Goal: Information Seeking & Learning: Learn about a topic

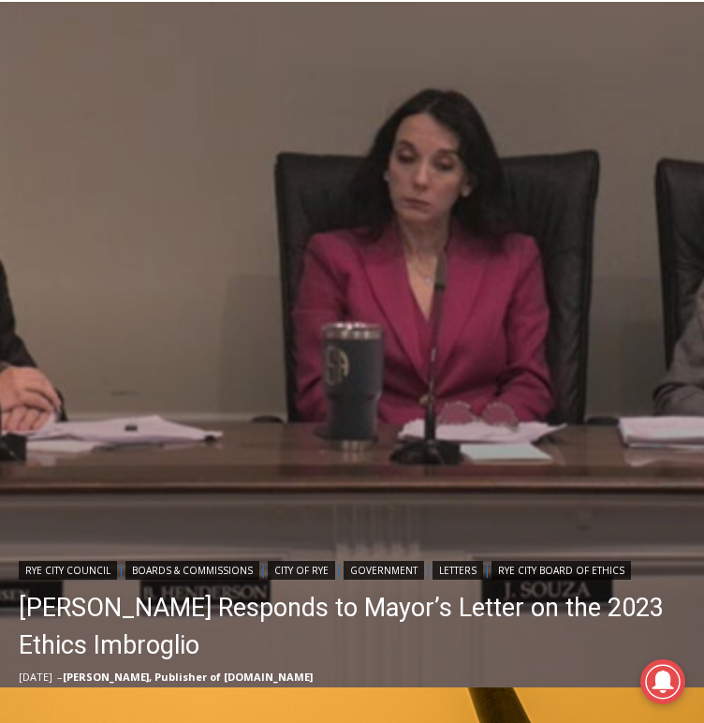
scroll to position [526, 0]
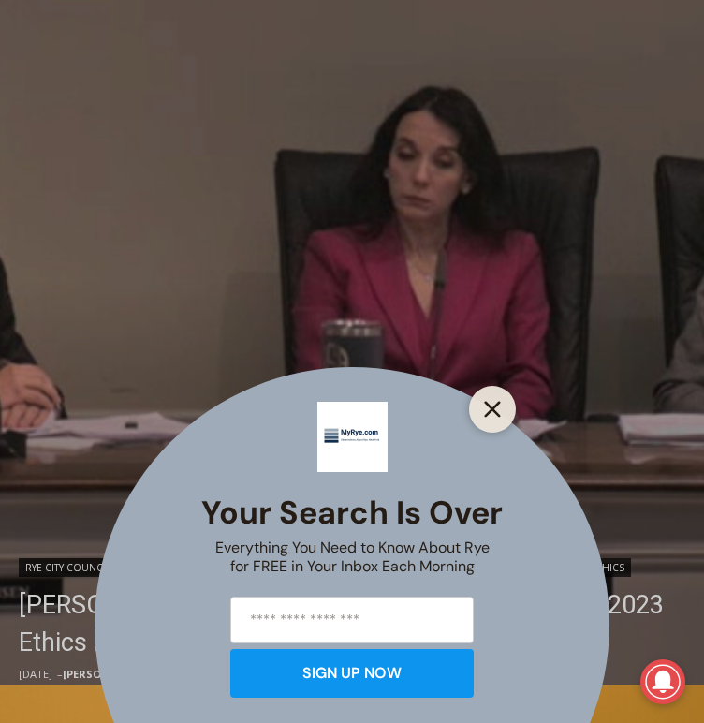
click at [496, 410] on icon "Close" at bounding box center [492, 409] width 17 height 17
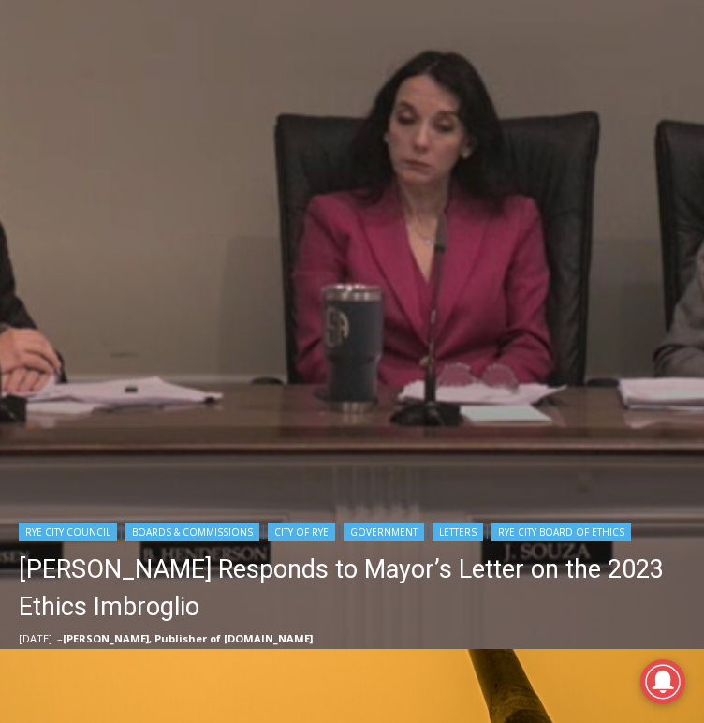
scroll to position [0, 0]
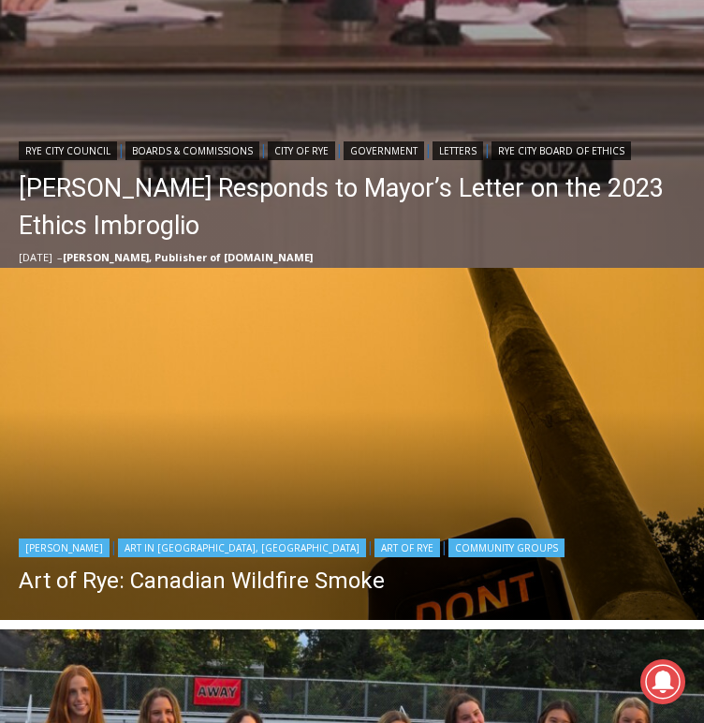
scroll to position [935, 0]
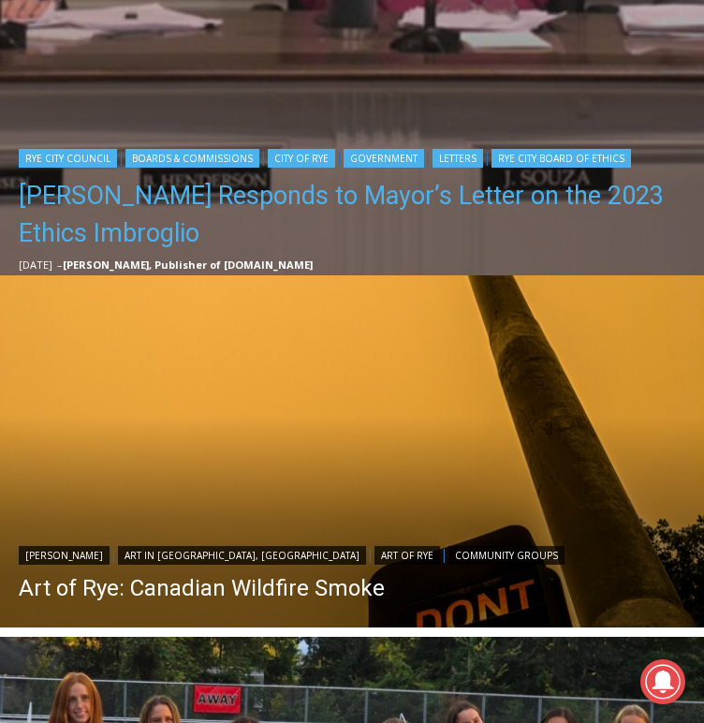
click at [369, 186] on link "Henderson Responds to Mayor’s Letter on the 2023 Ethics Imbroglio" at bounding box center [357, 214] width 676 height 75
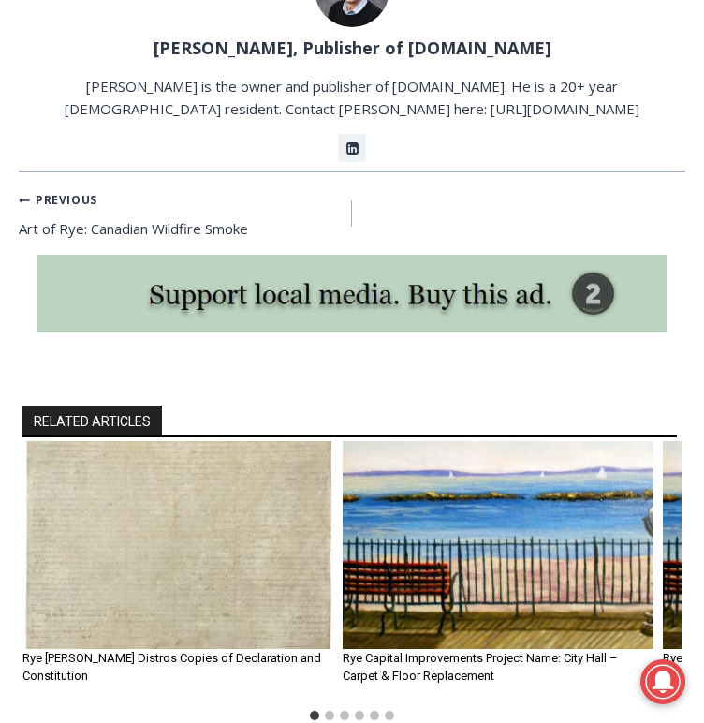
scroll to position [3109, 0]
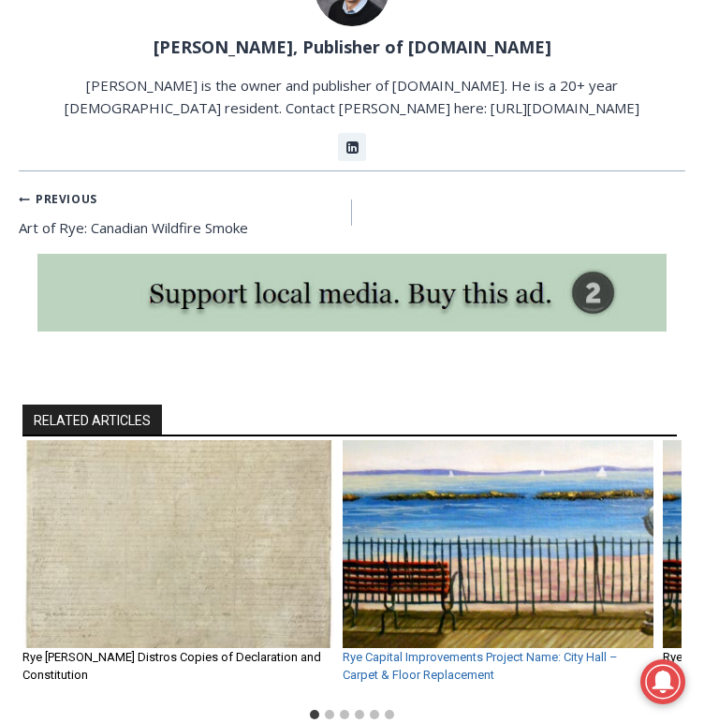
click at [468, 650] on link "Rye Capital Improvements Project Name: City Hall – Carpet & Floor Replacement" at bounding box center [480, 666] width 275 height 33
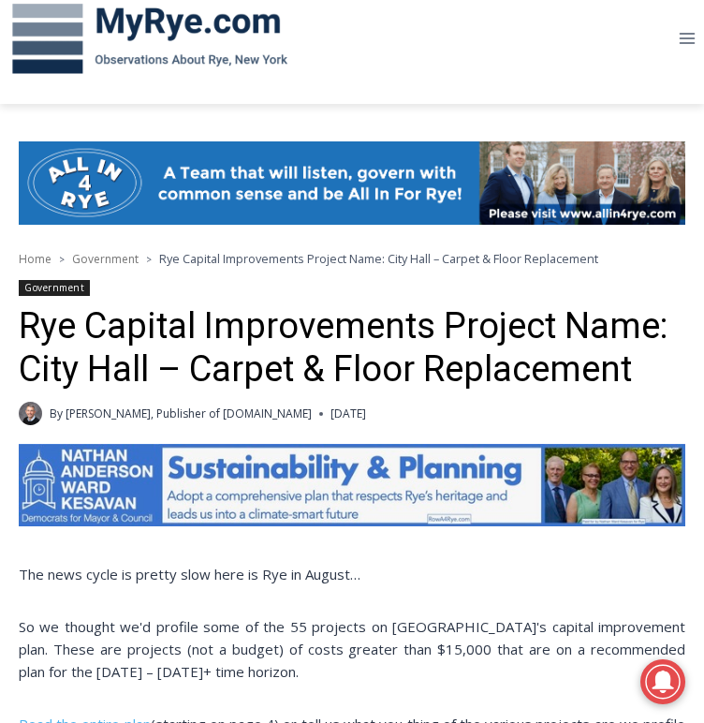
scroll to position [273, 0]
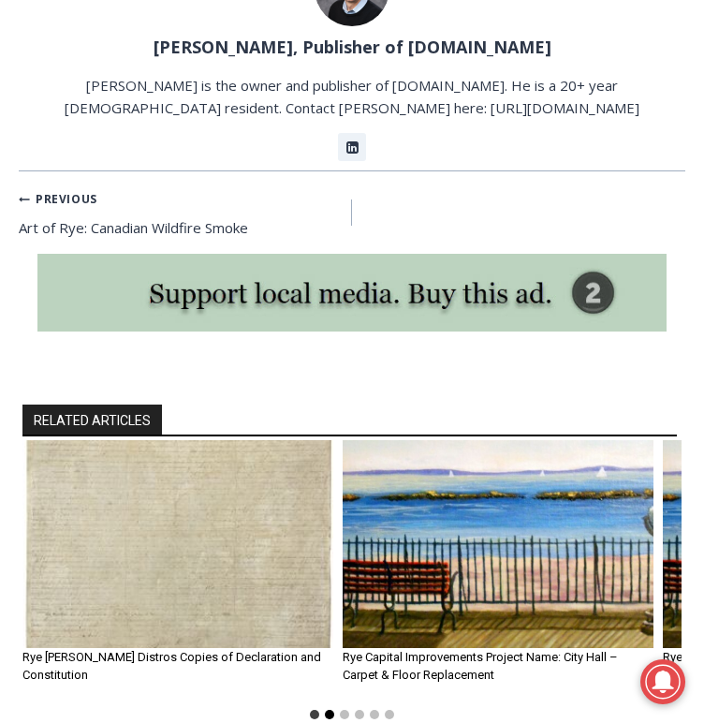
click at [327, 710] on button "Go to slide 2" at bounding box center [329, 714] width 9 height 9
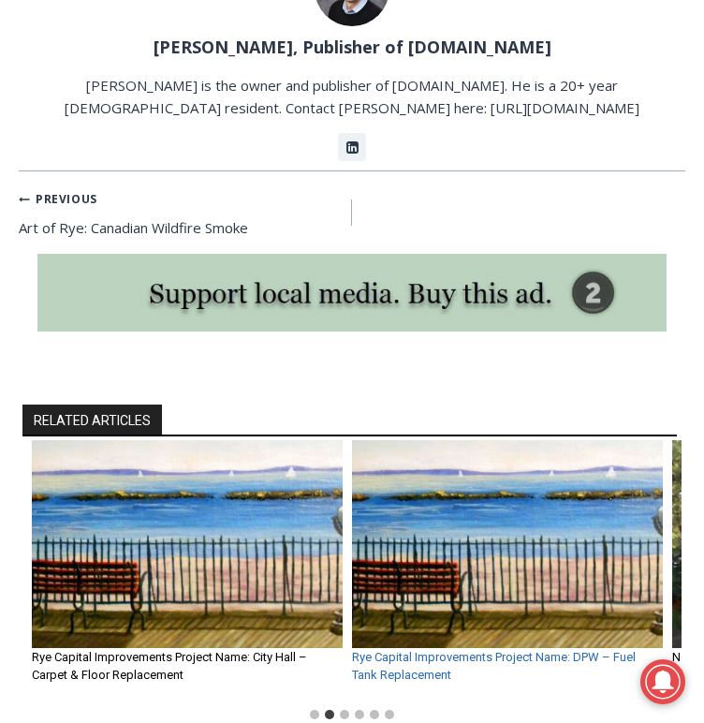
click at [407, 650] on link "Rye Capital Improvements Project Name: DPW – Fuel Tank Replacement" at bounding box center [494, 666] width 284 height 33
click at [341, 710] on button "Go to slide 3" at bounding box center [344, 714] width 9 height 9
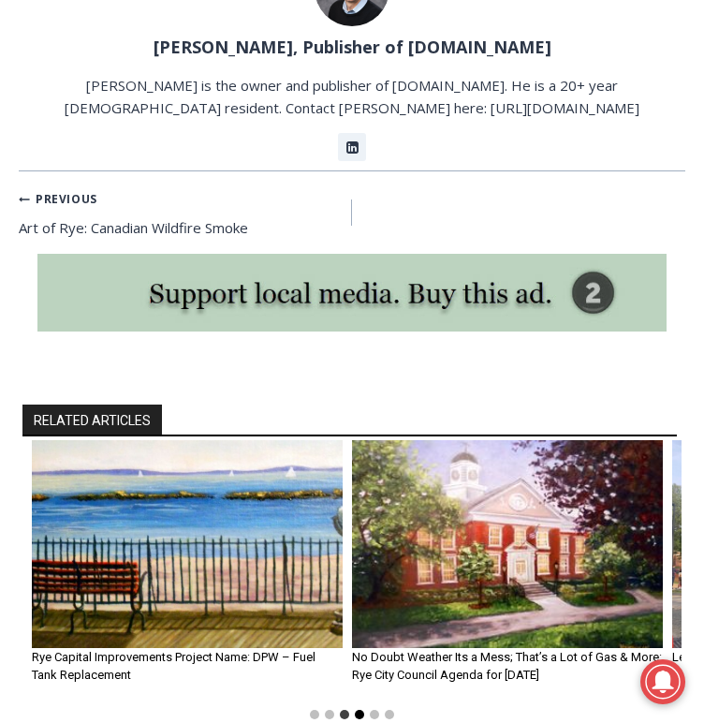
click at [360, 710] on button "Go to slide 4" at bounding box center [359, 714] width 9 height 9
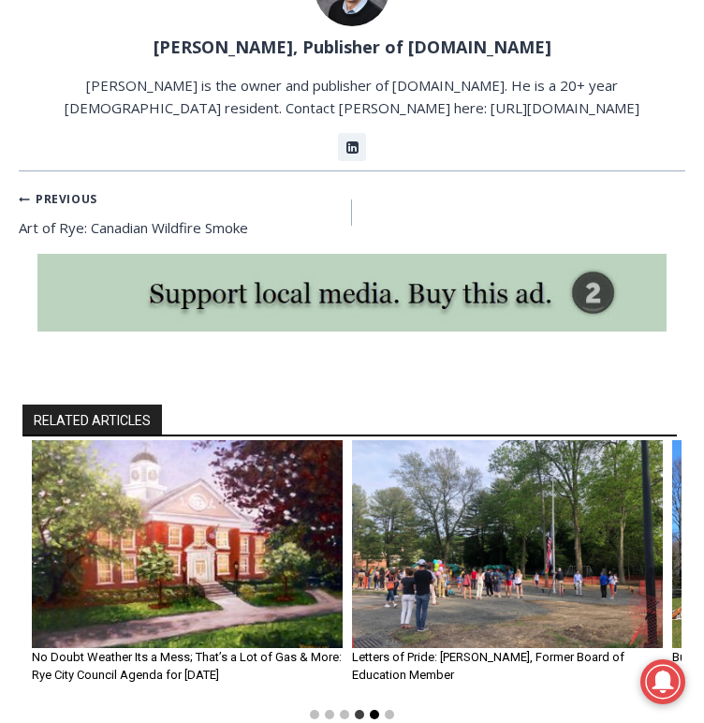
click at [374, 710] on button "Go to slide 5" at bounding box center [374, 714] width 9 height 9
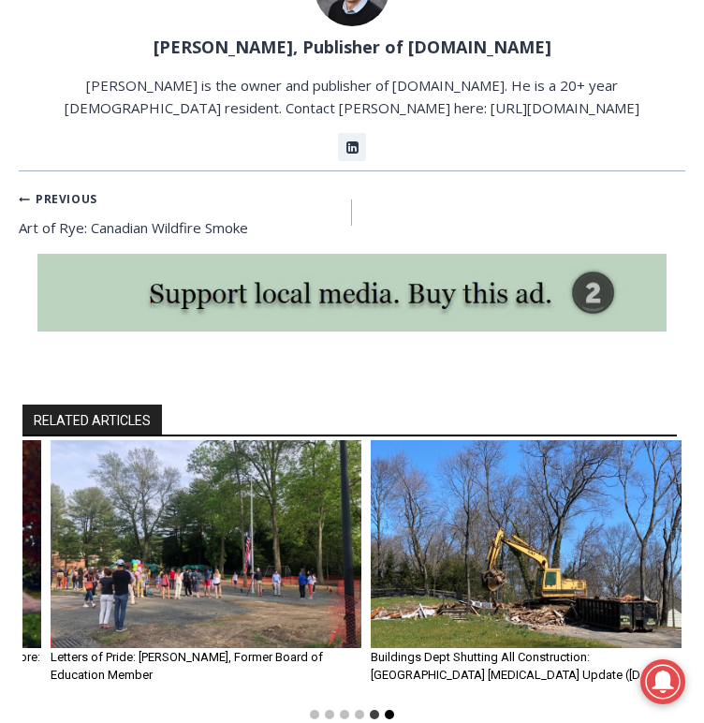
click at [389, 710] on button "Go to slide 6" at bounding box center [389, 714] width 9 height 9
click at [390, 710] on button "Go to slide 6" at bounding box center [389, 714] width 9 height 9
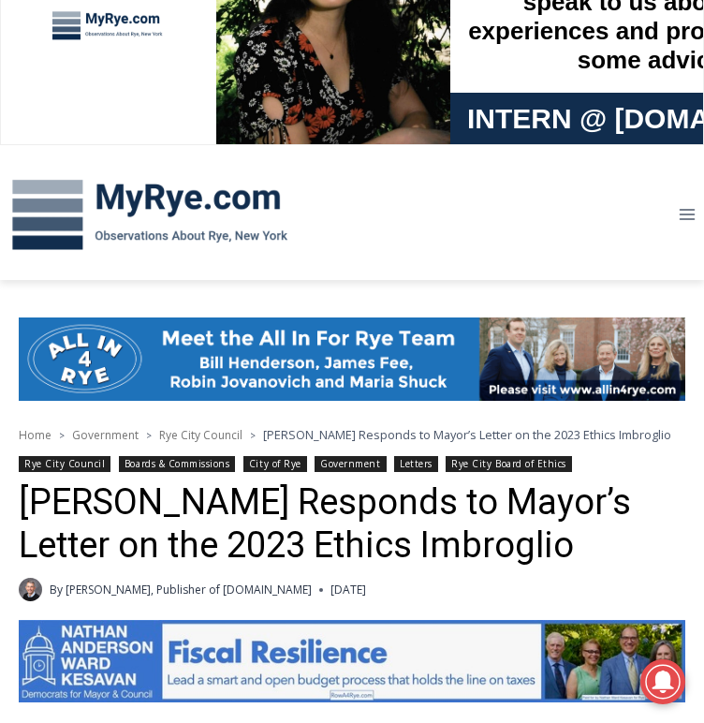
scroll to position [75, 0]
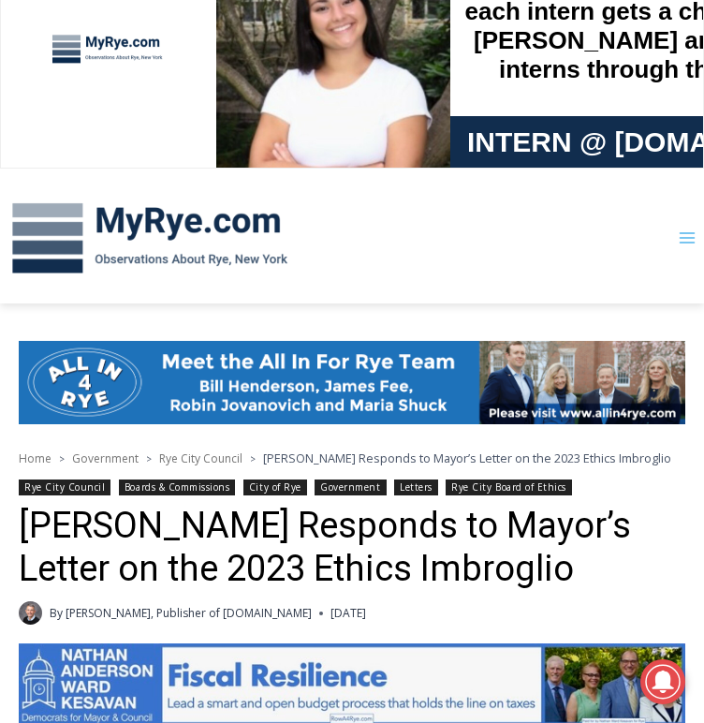
click at [686, 244] on icon "Toggle Menu" at bounding box center [687, 237] width 19 height 19
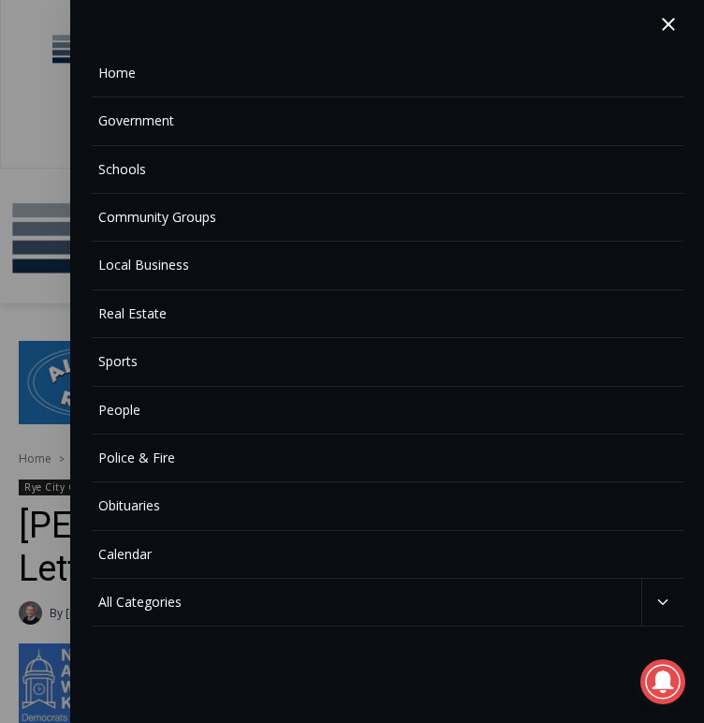
click at [164, 128] on link "Government" at bounding box center [388, 121] width 592 height 48
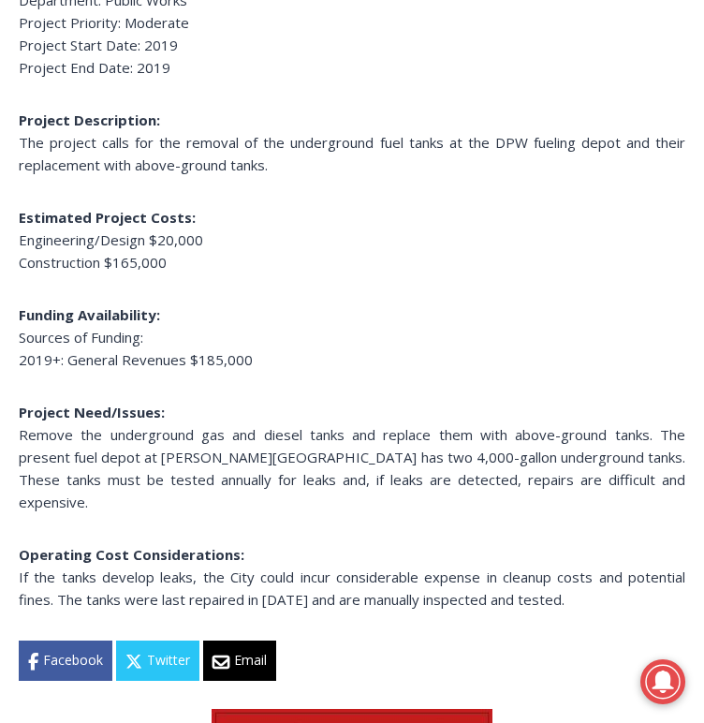
scroll to position [1224, 0]
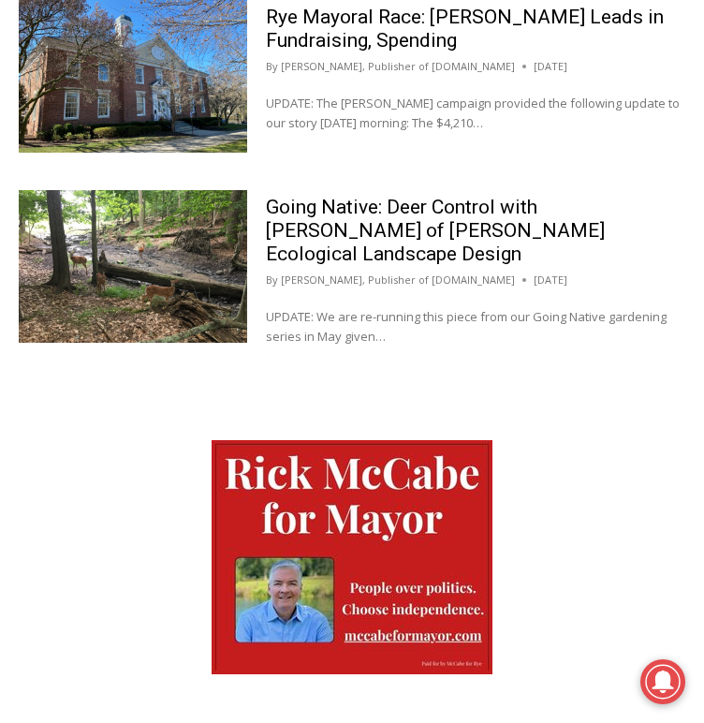
scroll to position [1541, 0]
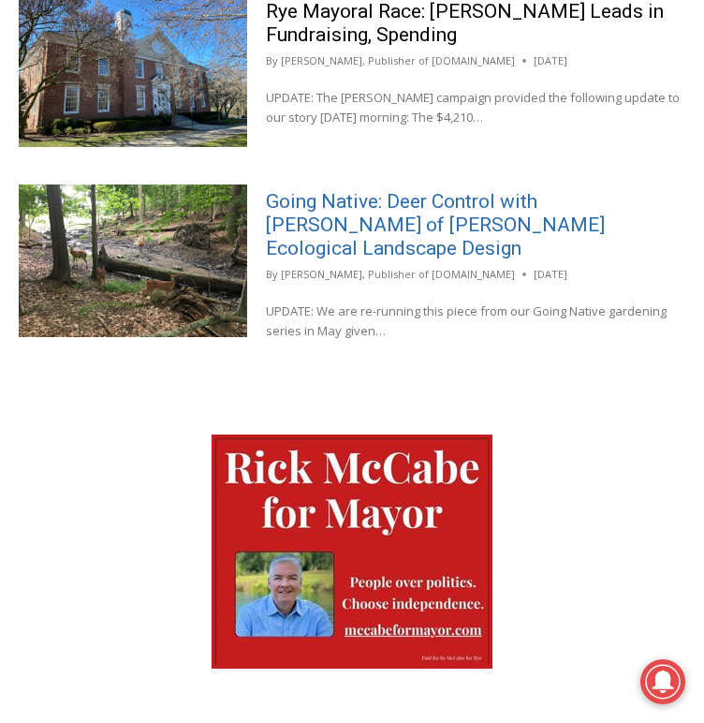
click at [354, 192] on link "Going Native: Deer Control with Missy Fabel of Missy Fabel Ecological Landscape…" at bounding box center [435, 224] width 339 height 69
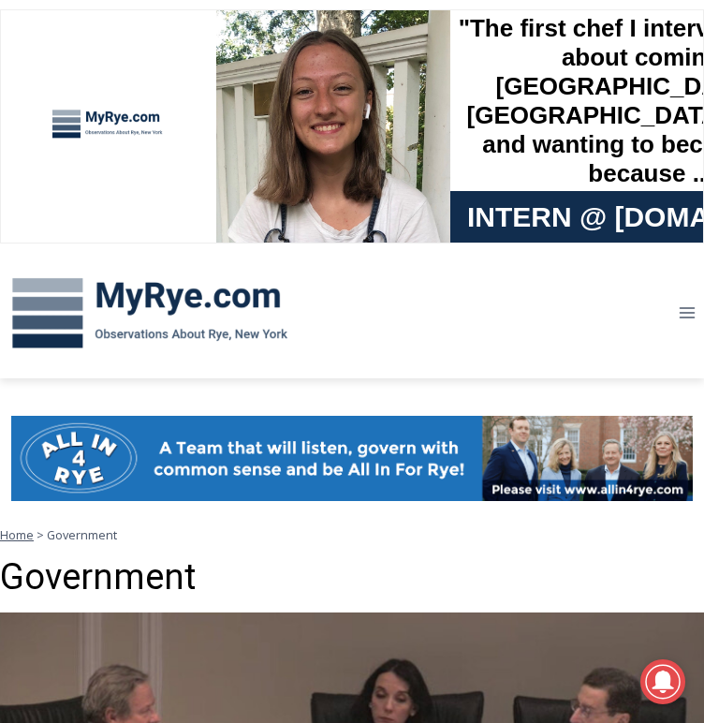
scroll to position [0, 0]
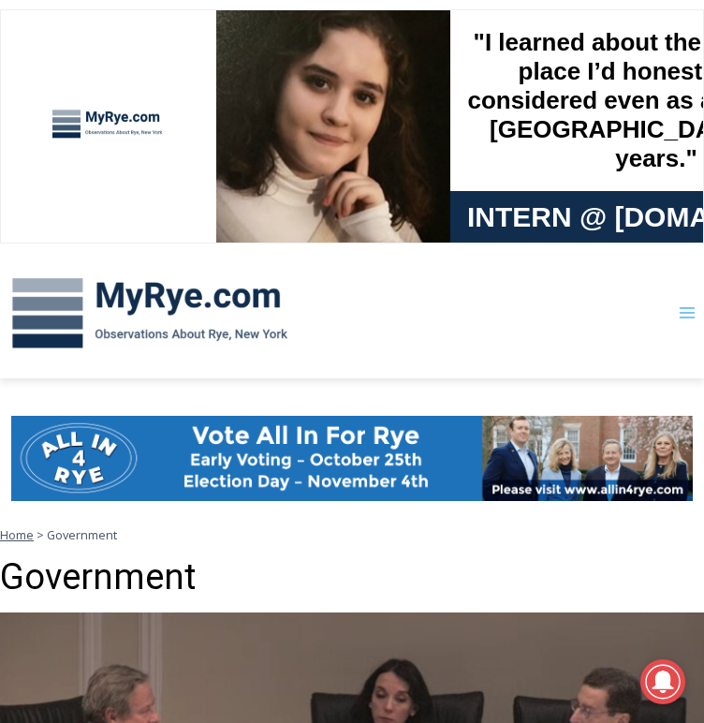
click at [685, 312] on icon "Toggle Menu" at bounding box center [687, 312] width 19 height 19
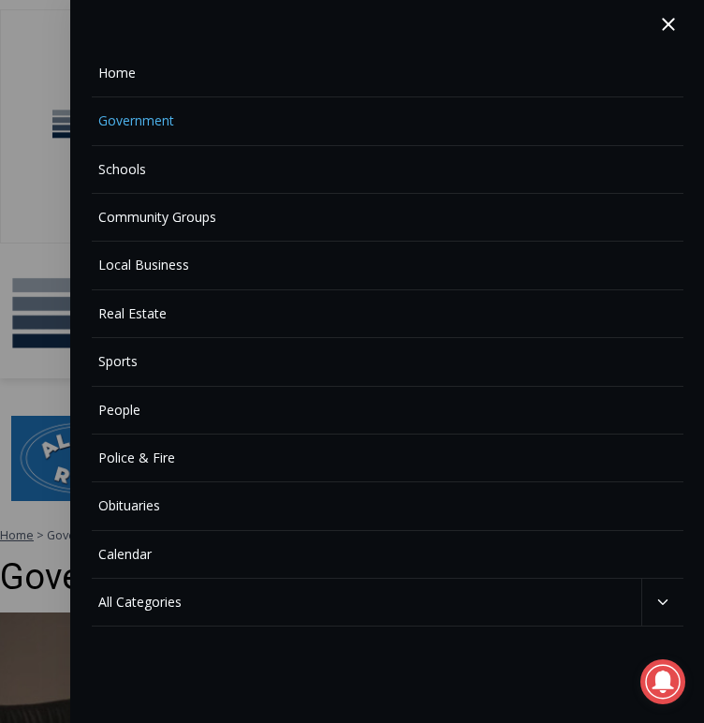
click at [241, 218] on link "Community Groups" at bounding box center [388, 218] width 592 height 48
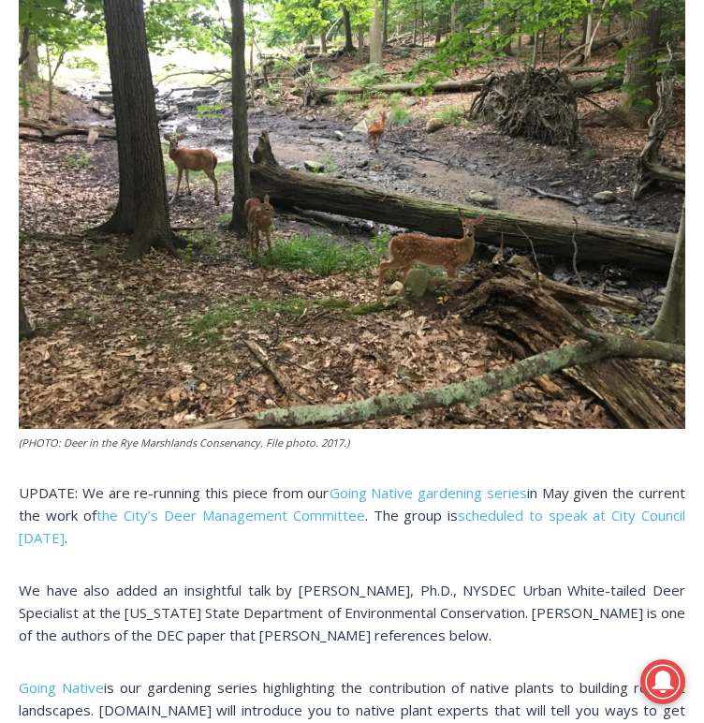
scroll to position [509, 0]
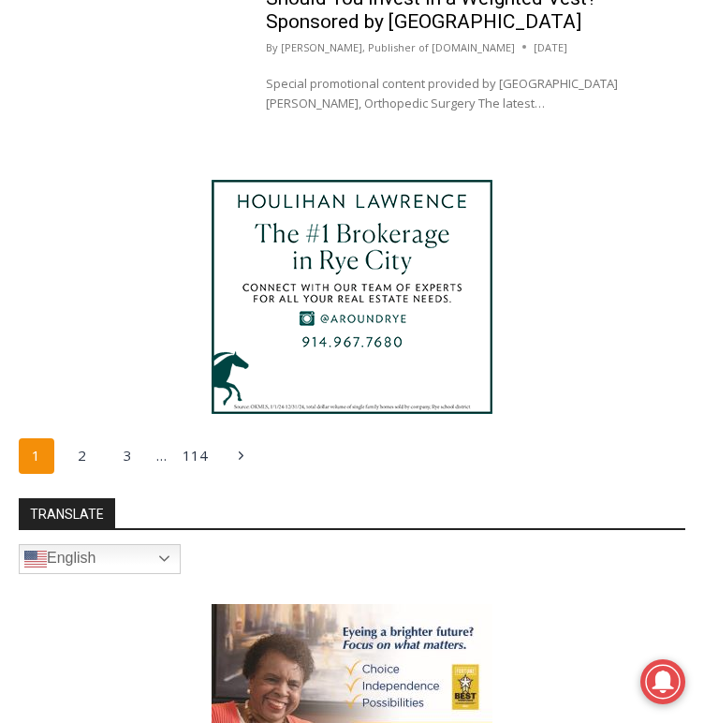
scroll to position [4190, 0]
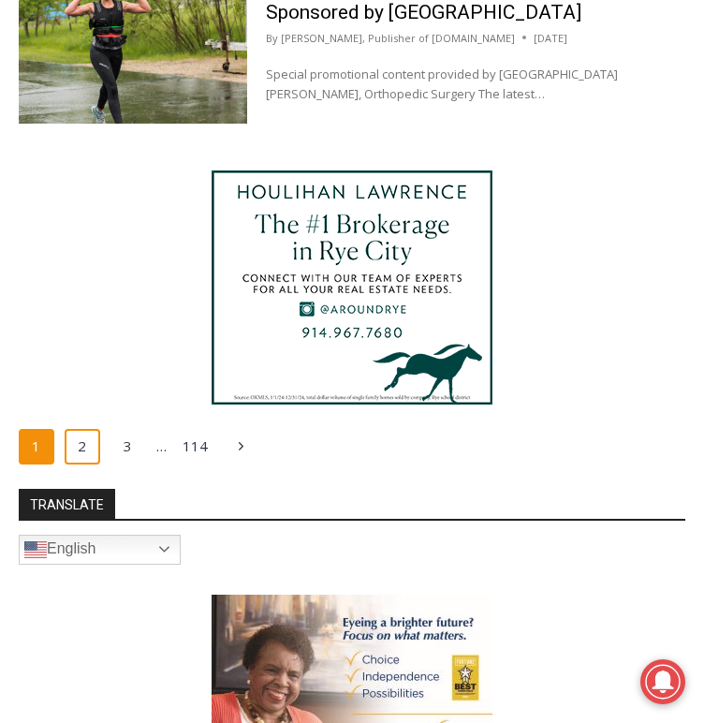
click at [81, 445] on link "2" at bounding box center [83, 447] width 36 height 36
